Goal: Information Seeking & Learning: Learn about a topic

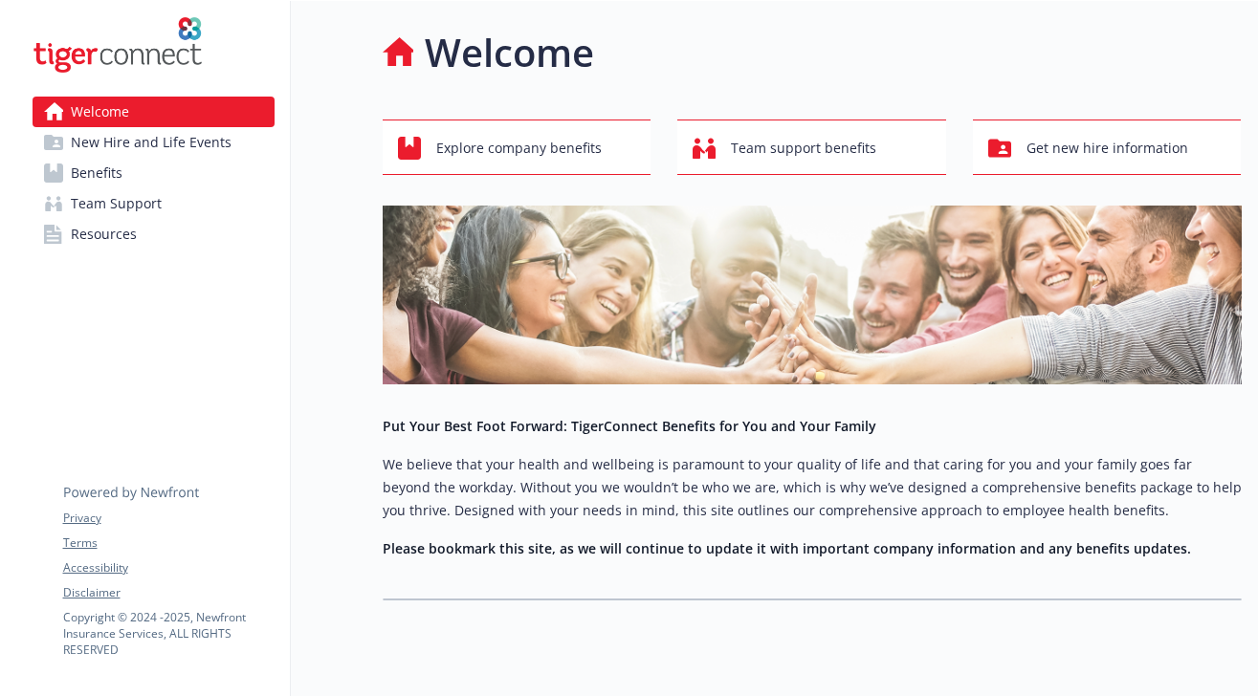
scroll to position [42, 0]
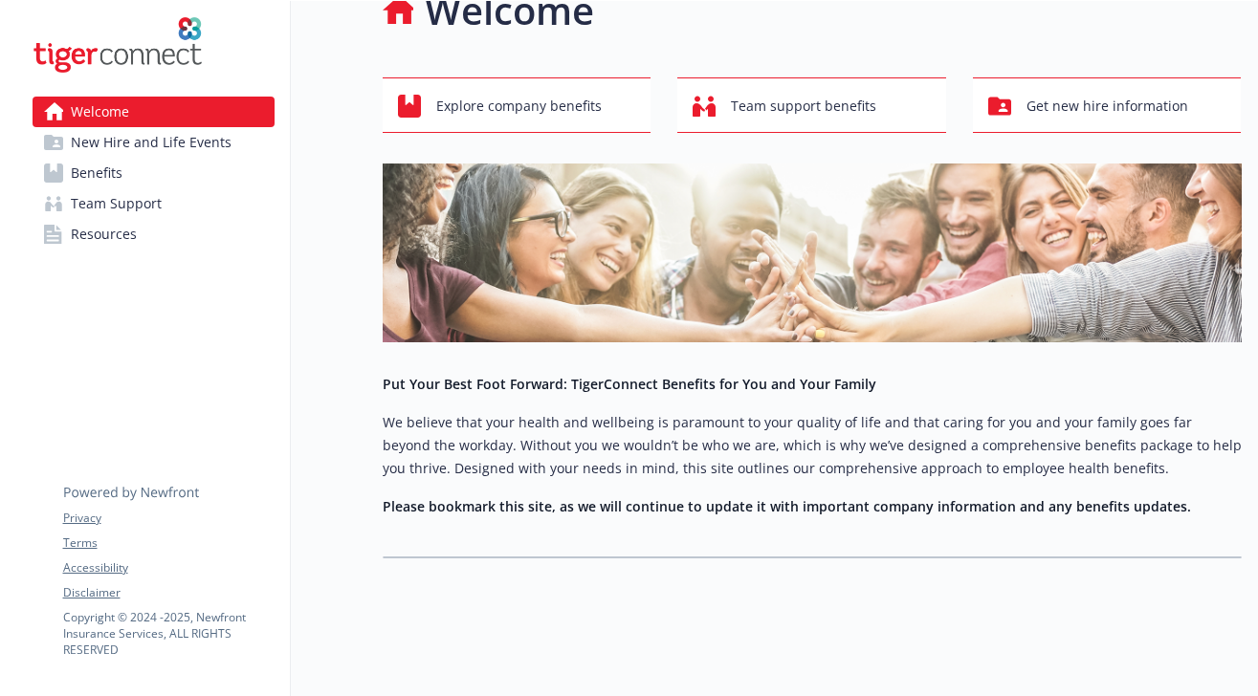
click at [111, 175] on span "Benefits" at bounding box center [97, 173] width 52 height 31
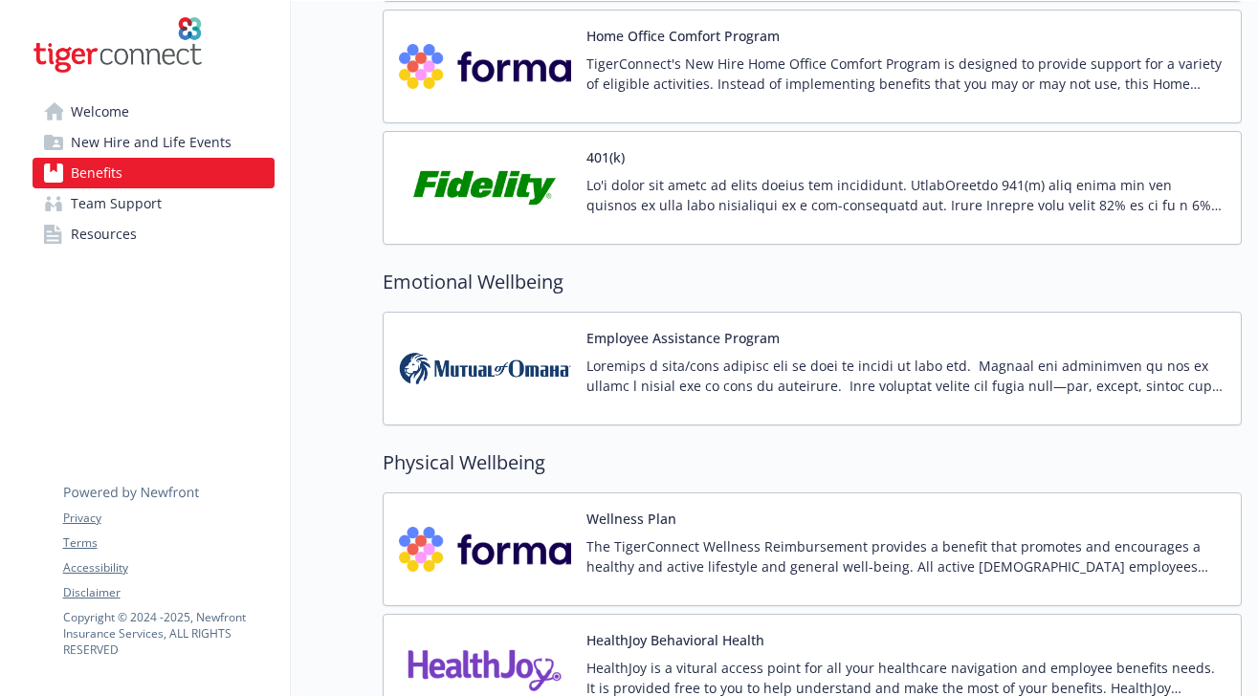
click at [509, 205] on img at bounding box center [485, 187] width 172 height 81
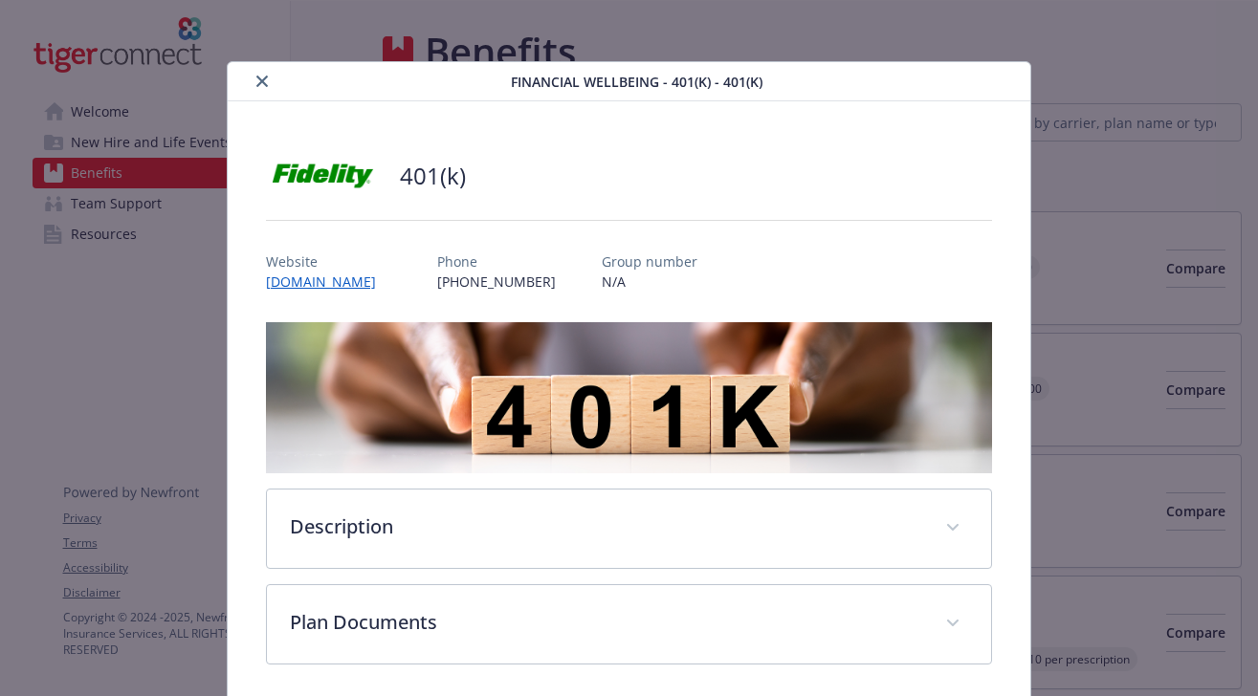
scroll to position [2624, 0]
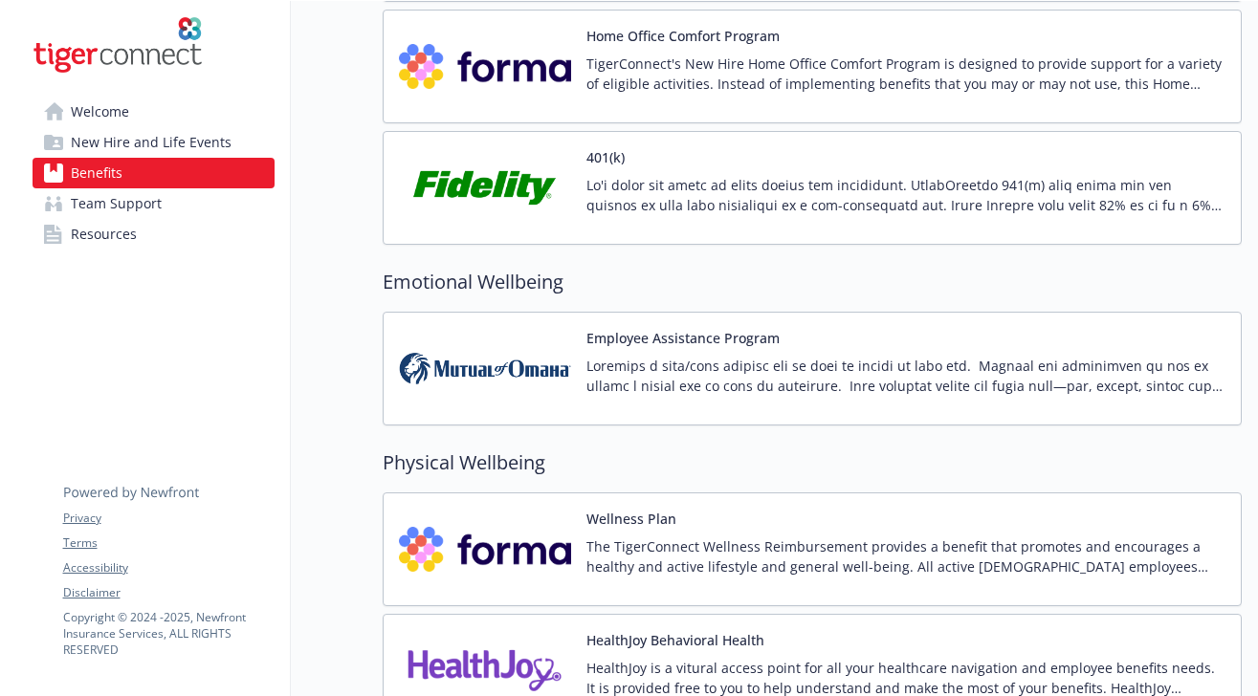
click at [1023, 210] on p at bounding box center [905, 195] width 639 height 40
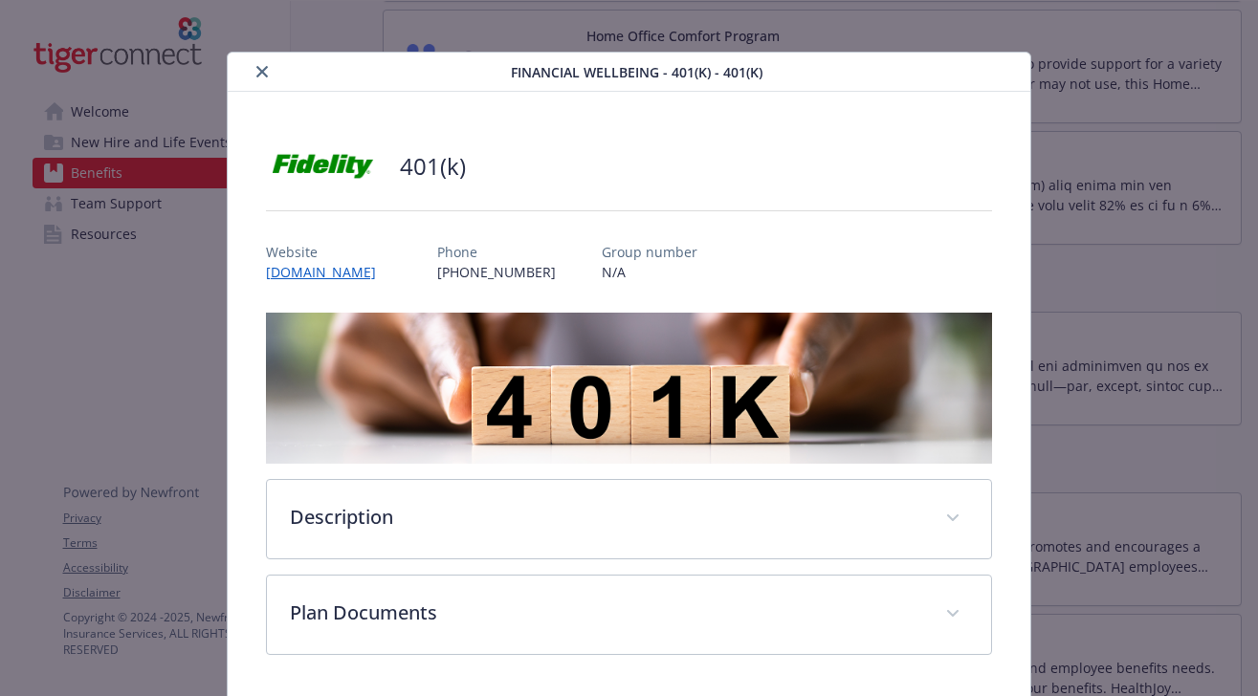
scroll to position [77, 0]
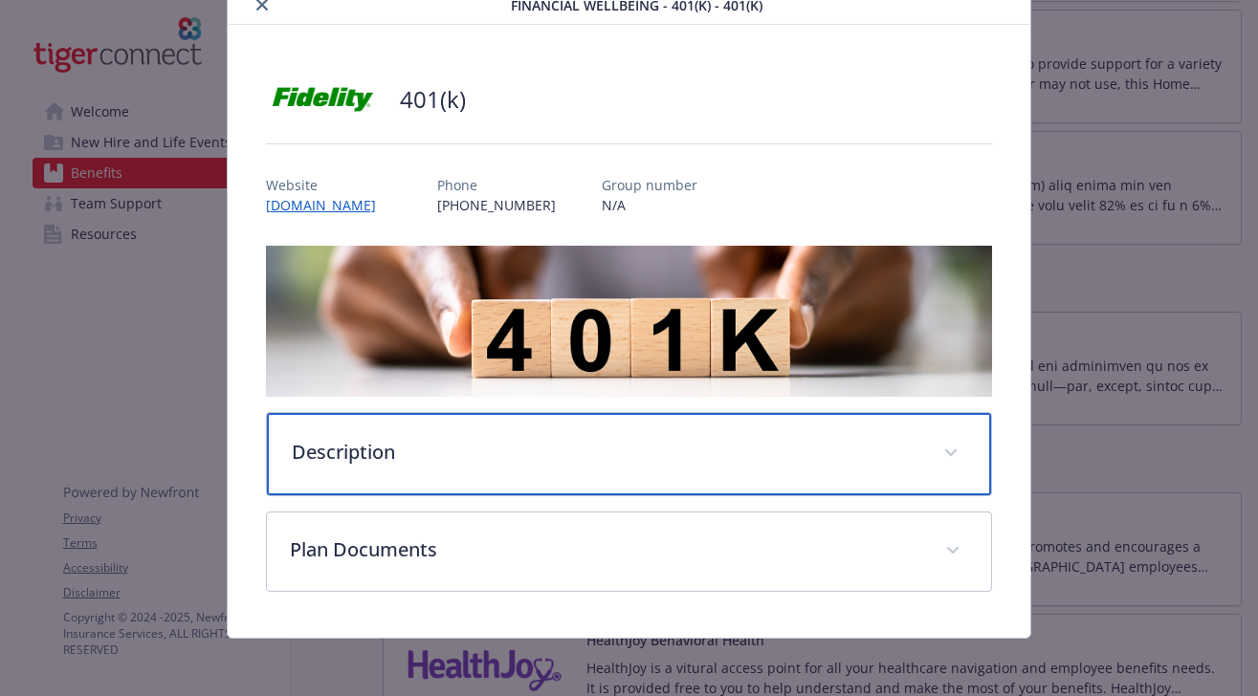
click at [409, 432] on div "Description" at bounding box center [629, 454] width 725 height 82
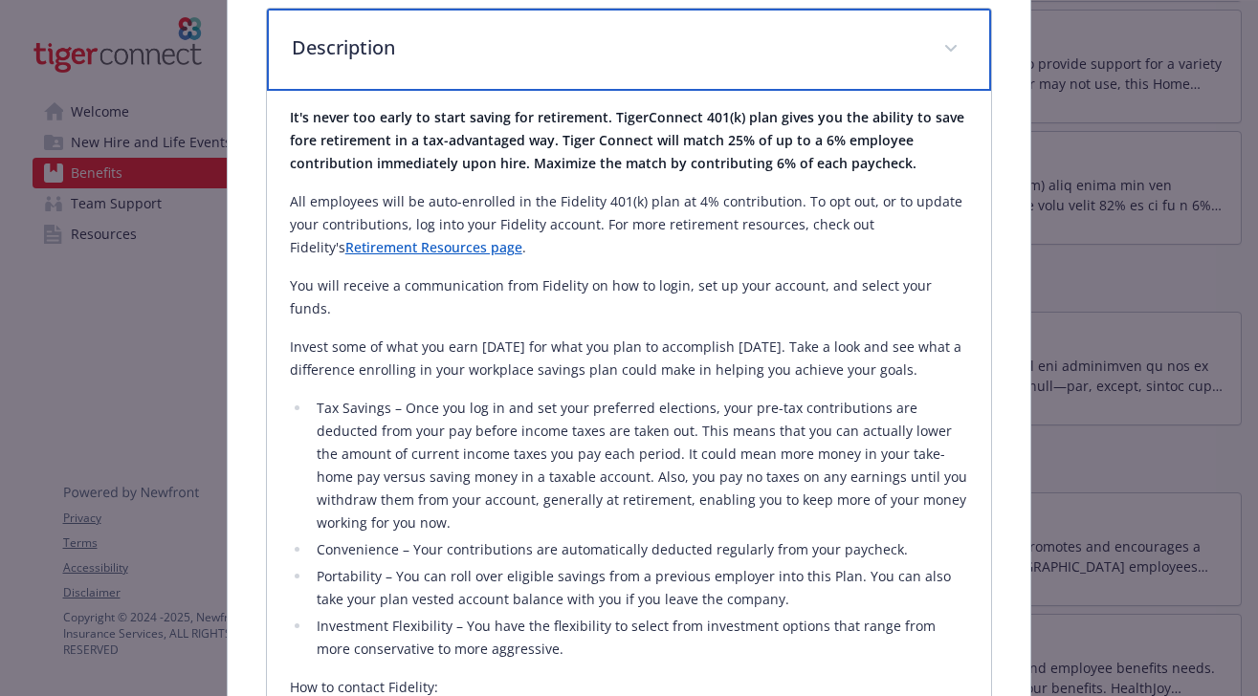
scroll to position [485, 0]
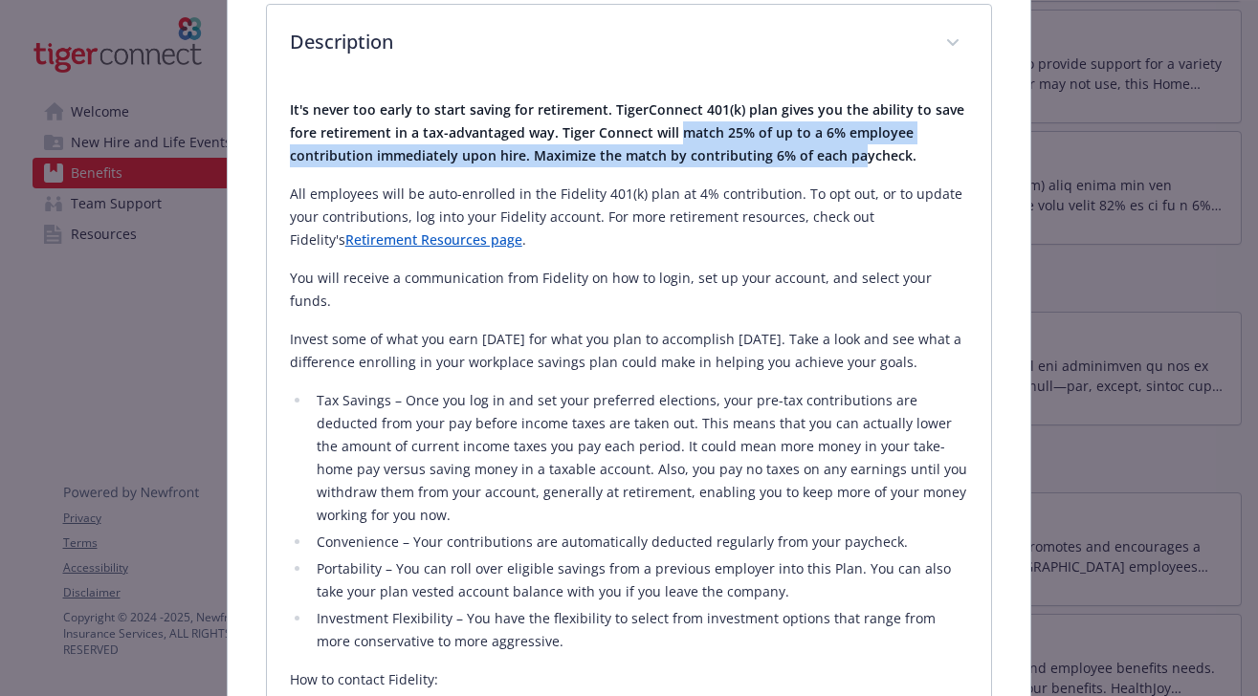
drag, startPoint x: 678, startPoint y: 141, endPoint x: 854, endPoint y: 150, distance: 176.3
click at [854, 150] on strong "It's never too early to start saving for retirement. TigerConnect 401(k) plan g…" at bounding box center [627, 132] width 674 height 64
click at [687, 299] on div "It's never too early to start saving for retirement. TigerConnect 401(k) plan g…" at bounding box center [629, 453] width 679 height 708
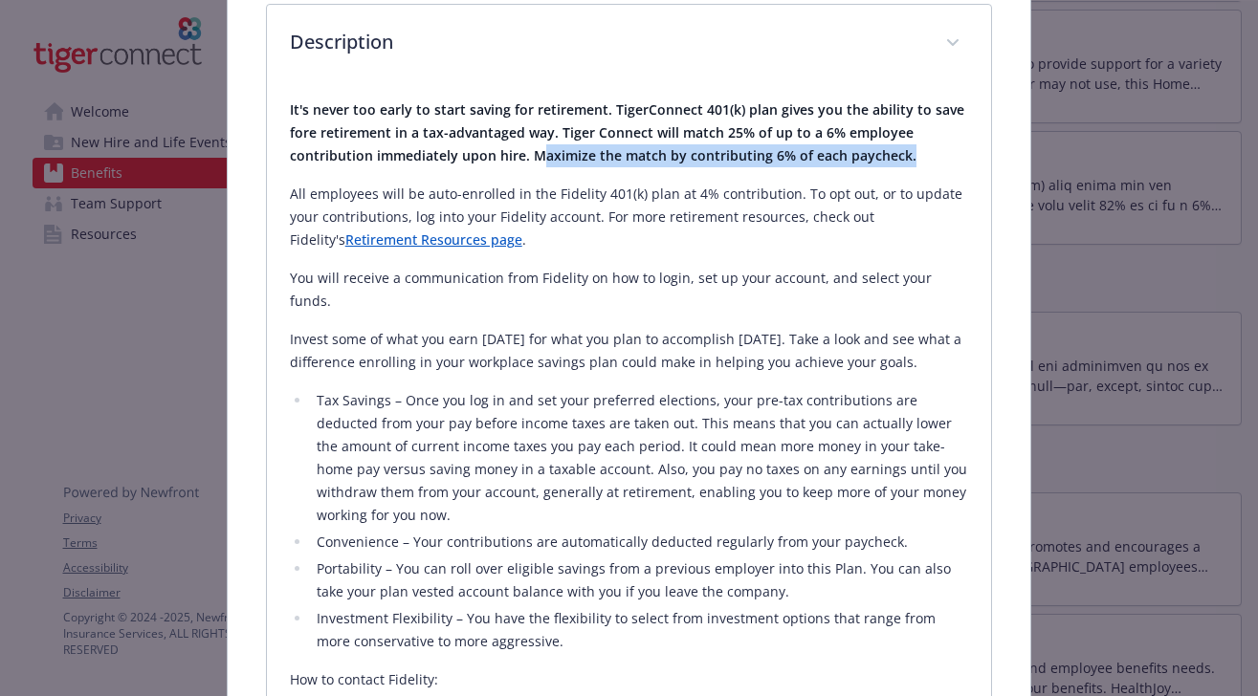
drag, startPoint x: 537, startPoint y: 160, endPoint x: 903, endPoint y: 146, distance: 366.6
click at [903, 147] on p "It's never too early to start saving for retirement. TigerConnect 401(k) plan g…" at bounding box center [629, 133] width 679 height 69
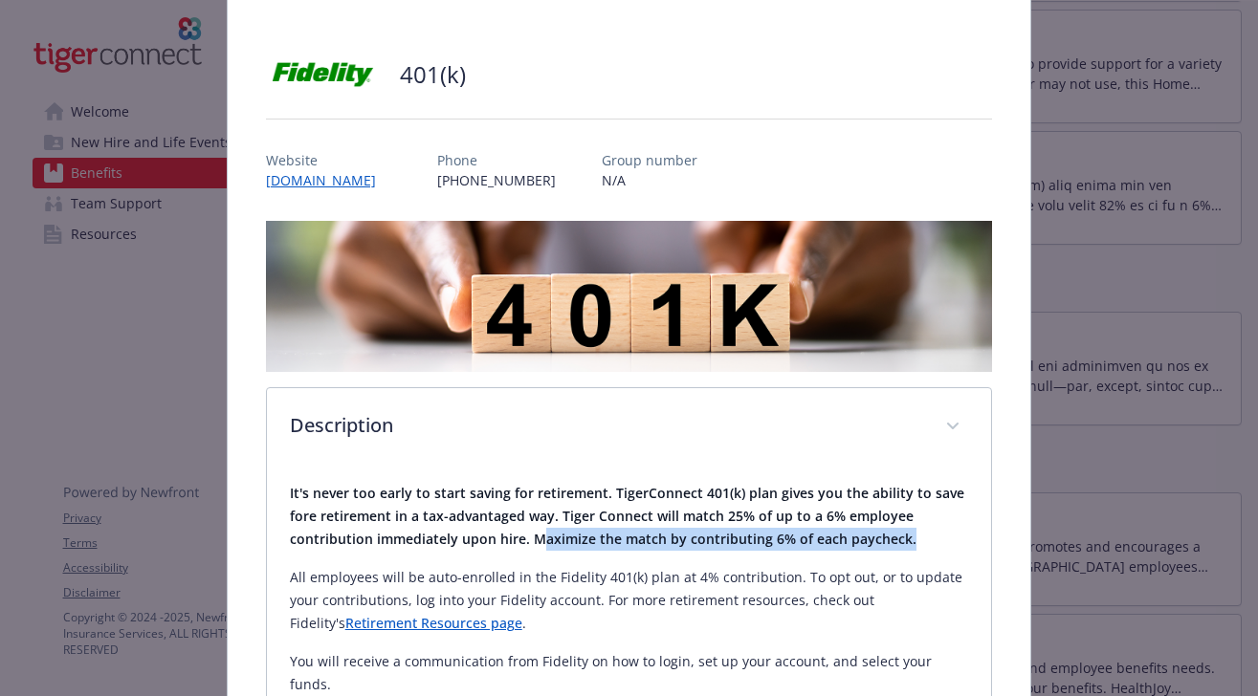
scroll to position [0, 0]
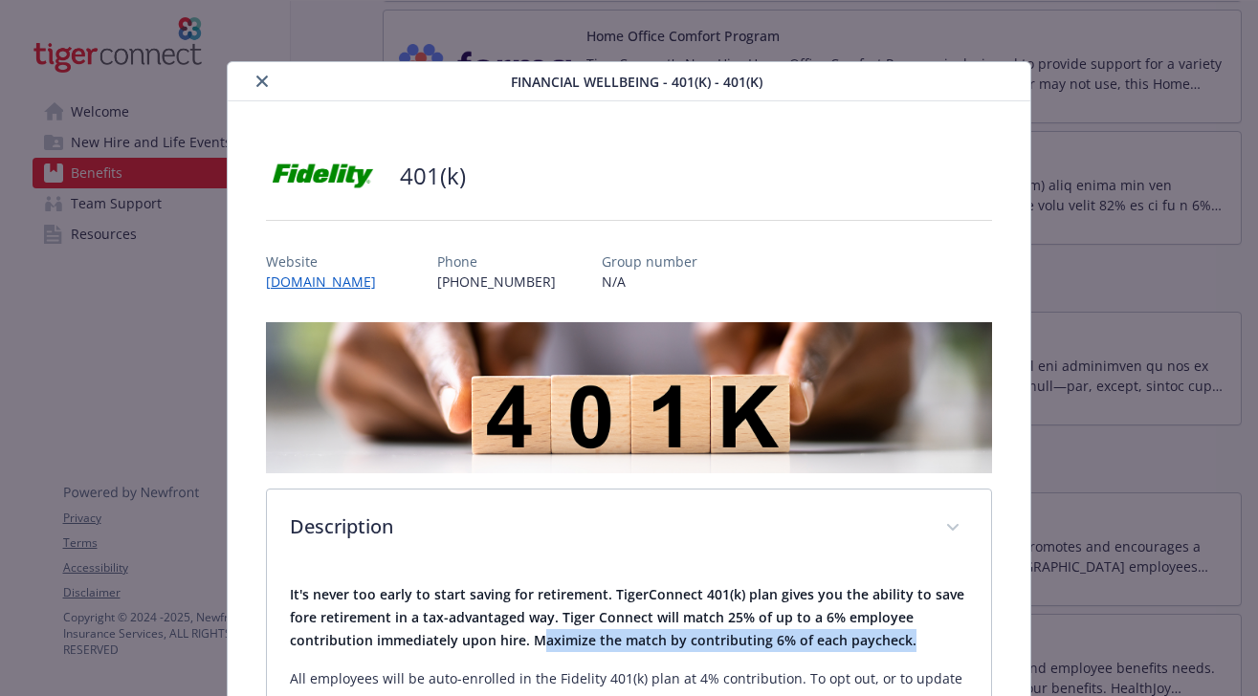
click at [263, 76] on icon "close" at bounding box center [261, 81] width 11 height 11
